Goal: Task Accomplishment & Management: Use online tool/utility

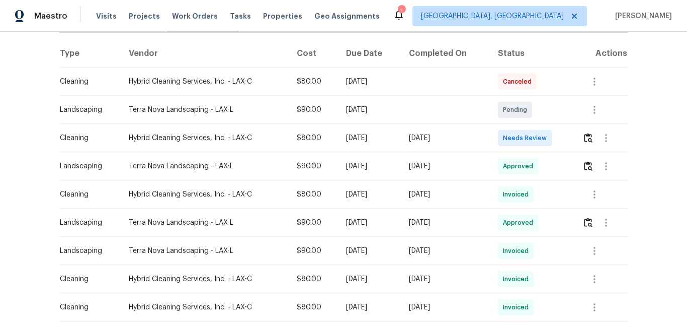
scroll to position [151, 0]
click at [588, 139] on img "button" at bounding box center [588, 137] width 9 height 10
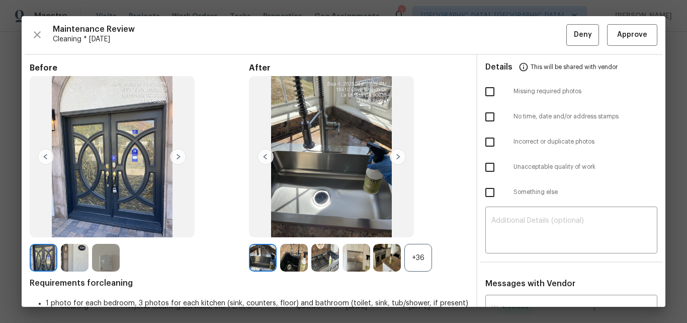
click at [419, 257] on div "+36" at bounding box center [419, 258] width 28 height 28
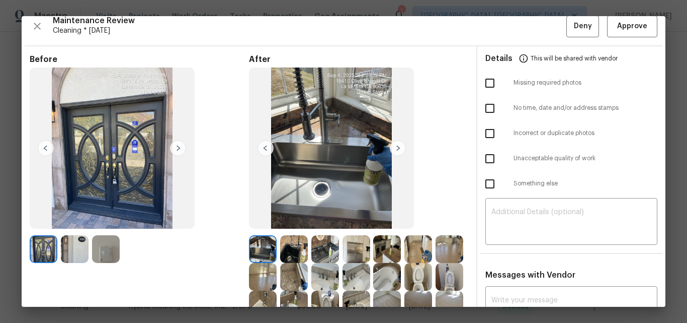
scroll to position [0, 0]
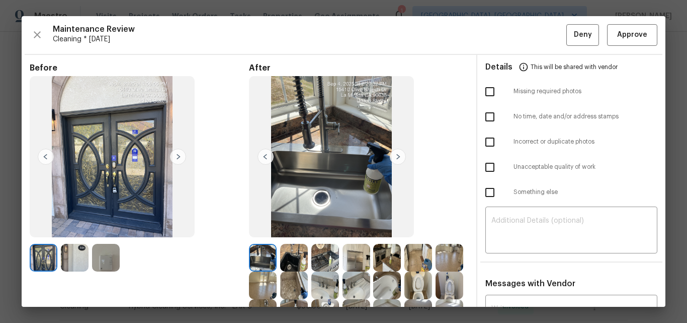
click at [178, 154] on img at bounding box center [178, 156] width 16 height 16
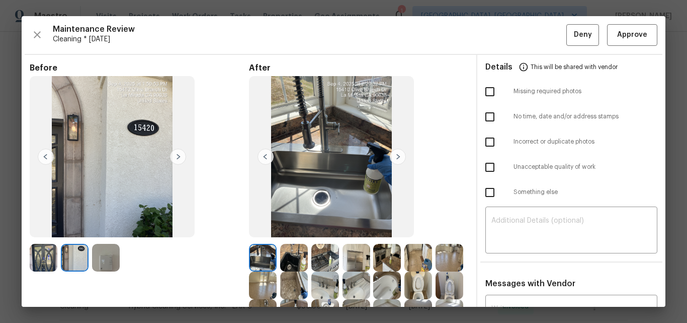
click at [178, 154] on img at bounding box center [178, 156] width 16 height 16
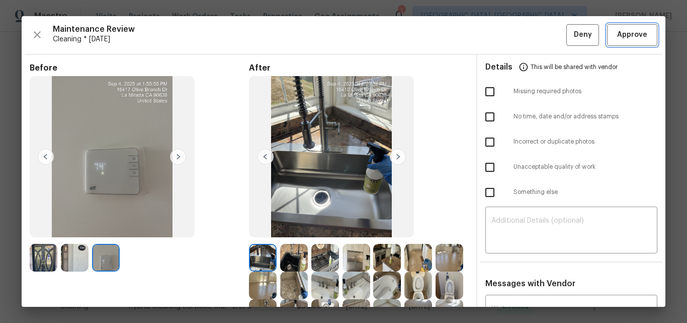
click at [622, 35] on span "Approve" at bounding box center [632, 35] width 30 height 13
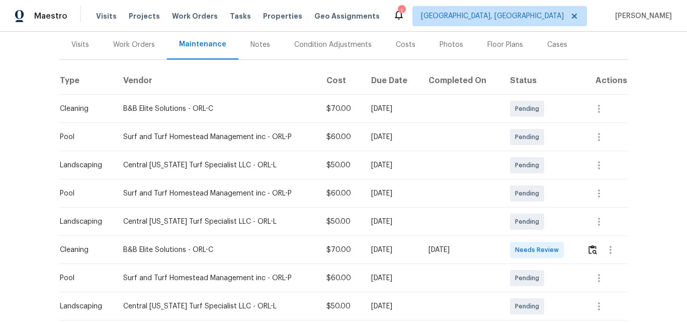
scroll to position [151, 0]
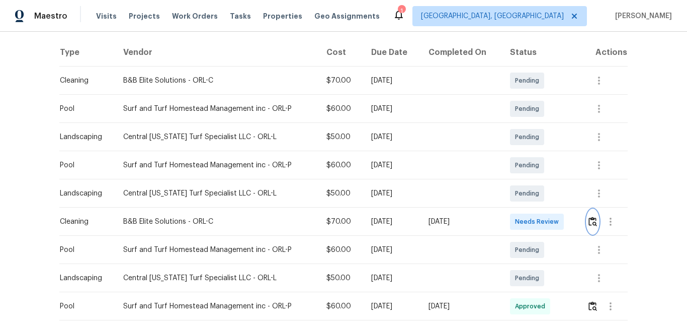
click at [591, 224] on img "button" at bounding box center [593, 221] width 9 height 10
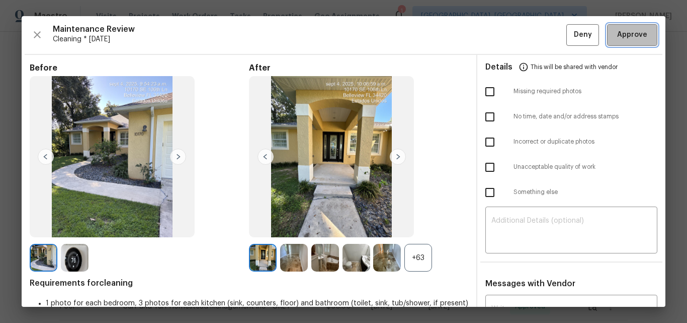
click at [628, 35] on span "Approve" at bounding box center [632, 35] width 30 height 13
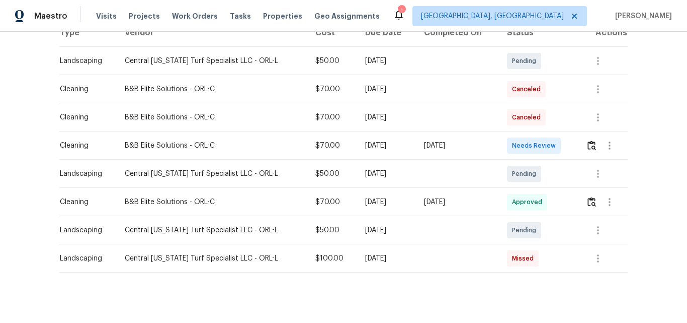
scroll to position [188, 0]
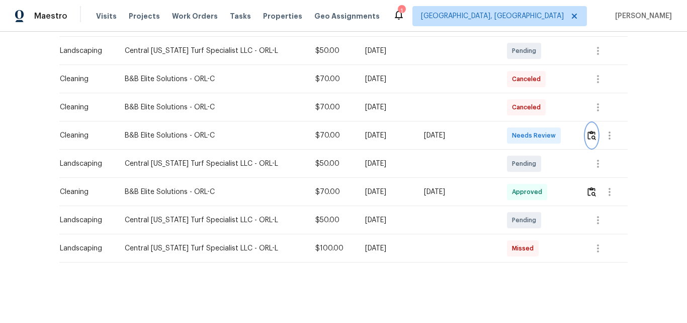
click at [588, 130] on img "button" at bounding box center [592, 135] width 9 height 10
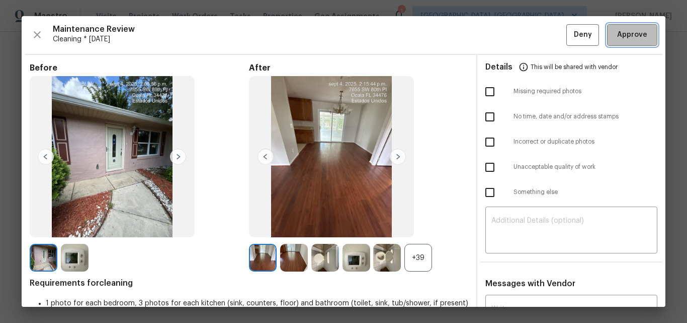
click at [621, 33] on span "Approve" at bounding box center [632, 35] width 30 height 13
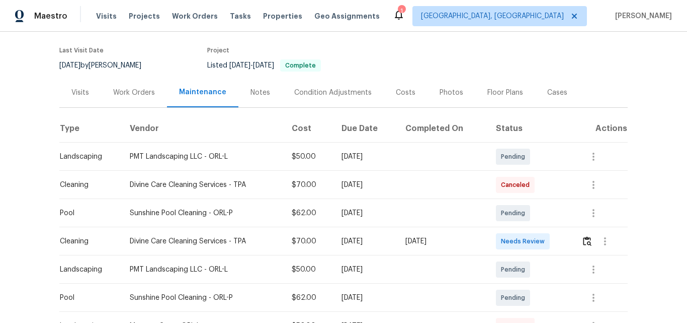
scroll to position [201, 0]
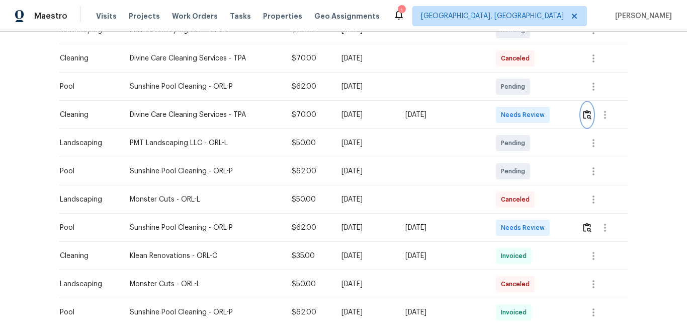
click at [583, 114] on img "button" at bounding box center [587, 115] width 9 height 10
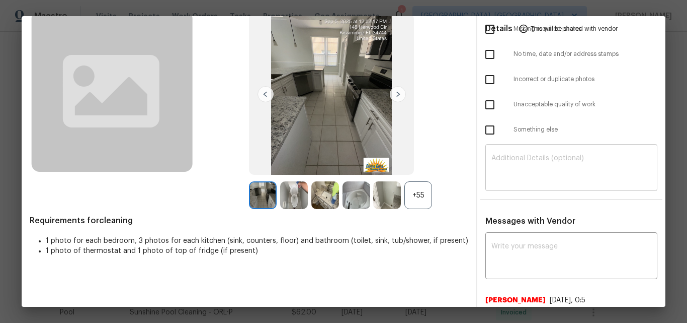
scroll to position [0, 0]
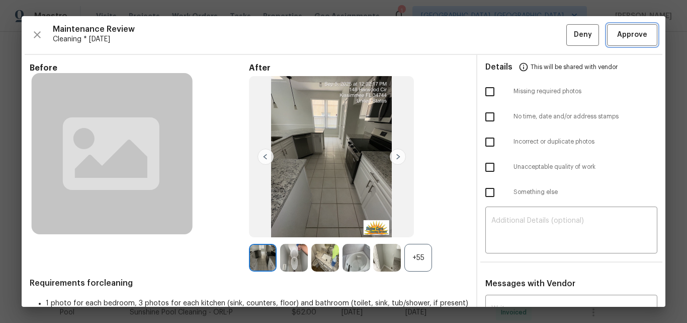
click at [617, 35] on span "Approve" at bounding box center [632, 35] width 30 height 13
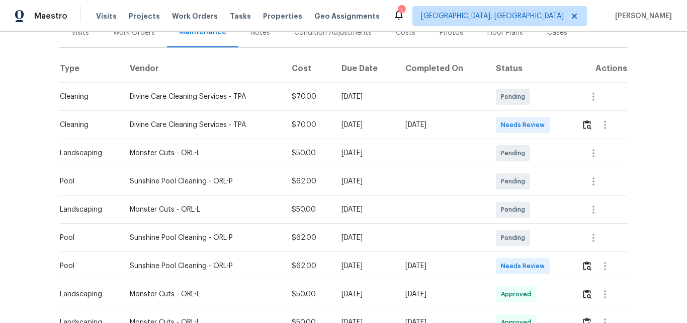
scroll to position [151, 0]
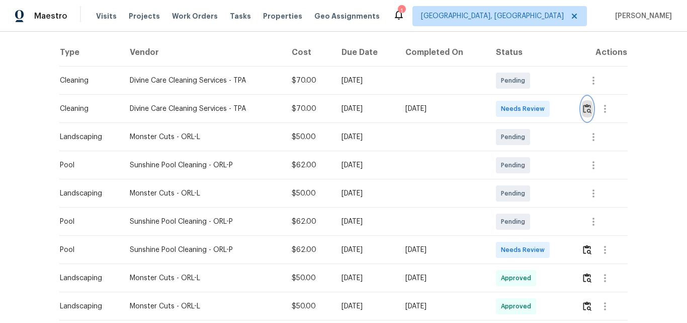
click at [584, 108] on img "button" at bounding box center [587, 109] width 9 height 10
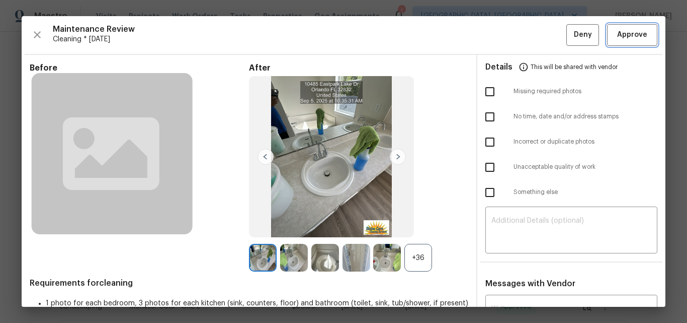
click at [630, 35] on span "Approve" at bounding box center [632, 35] width 30 height 13
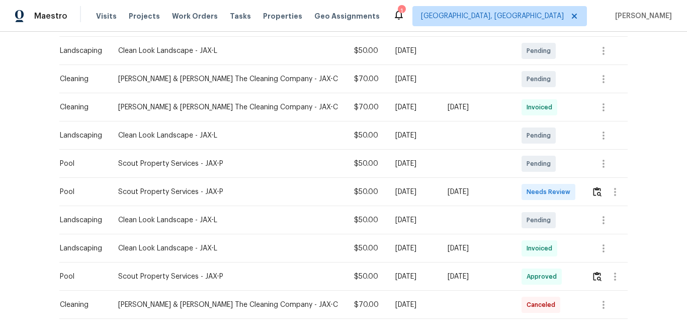
scroll to position [201, 0]
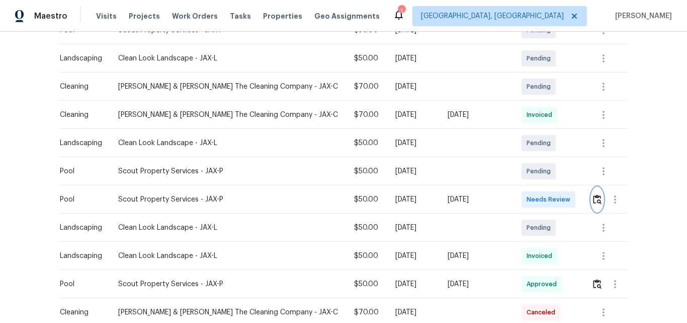
click at [593, 200] on img "button" at bounding box center [597, 199] width 9 height 10
